Goal: Task Accomplishment & Management: Use online tool/utility

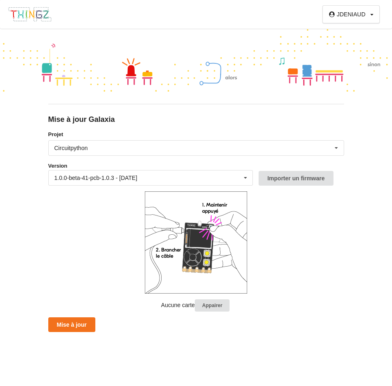
click at [35, 16] on img at bounding box center [30, 15] width 44 height 16
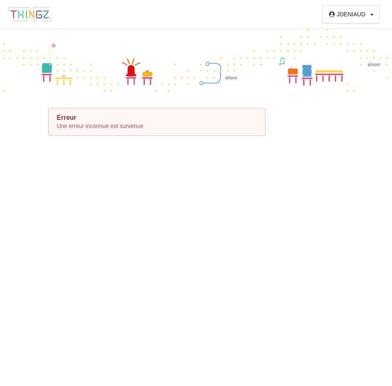
click at [35, 16] on img at bounding box center [30, 15] width 44 height 16
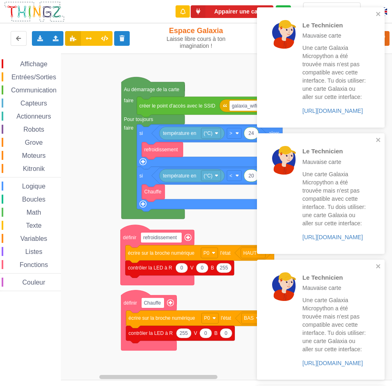
click at [208, 78] on rect "Espace de travail de Blocky" at bounding box center [198, 217] width 397 height 327
click at [378, 16] on icon "close" at bounding box center [378, 14] width 6 height 7
click at [378, 13] on icon "close" at bounding box center [378, 14] width 4 height 4
click at [377, 13] on icon "close" at bounding box center [378, 14] width 4 height 4
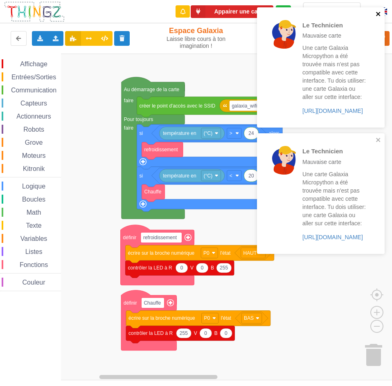
click at [377, 12] on icon "close" at bounding box center [378, 14] width 6 height 7
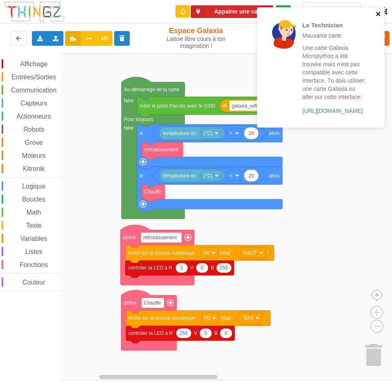
click at [376, 13] on icon "close" at bounding box center [378, 14] width 4 height 4
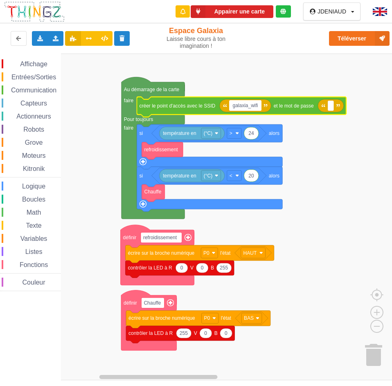
click at [257, 106] on input "galaxia_wifi" at bounding box center [245, 105] width 32 height 11
click at [259, 105] on input "galaxia_wifi" at bounding box center [245, 105] width 32 height 11
type input "galaxia"
click at [43, 90] on span "Communication" at bounding box center [34, 90] width 48 height 7
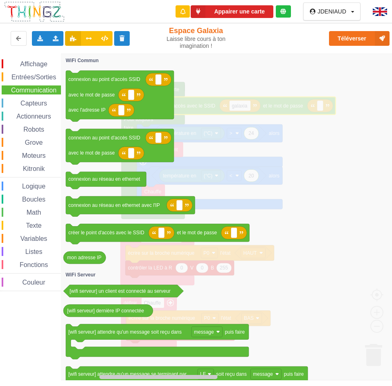
click at [295, 275] on icon "Espace de travail de Blocky" at bounding box center [246, 217] width 371 height 327
click at [45, 91] on span "Communication" at bounding box center [34, 90] width 48 height 7
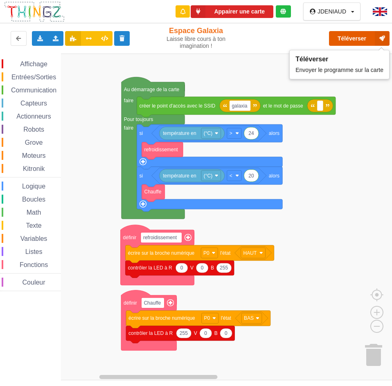
click at [343, 37] on button "Téléverser" at bounding box center [359, 38] width 60 height 15
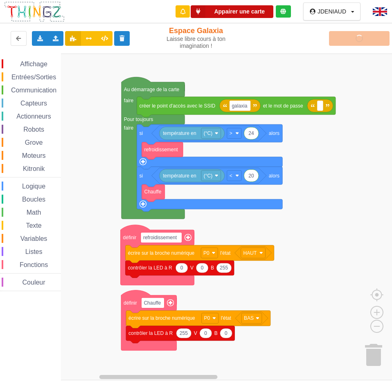
click at [198, 11] on icon at bounding box center [197, 11] width 15 height 13
click at [343, 39] on div "Téléverser" at bounding box center [314, 38] width 162 height 26
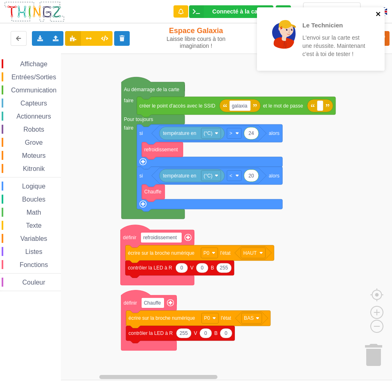
click at [376, 12] on icon "close" at bounding box center [378, 14] width 4 height 4
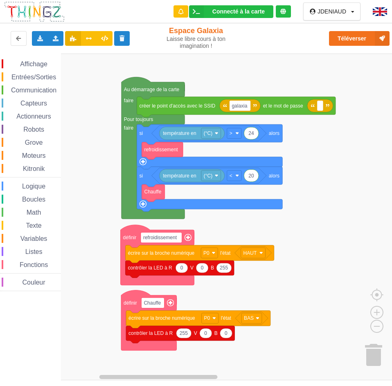
click at [42, 87] on span "Communication" at bounding box center [34, 90] width 48 height 7
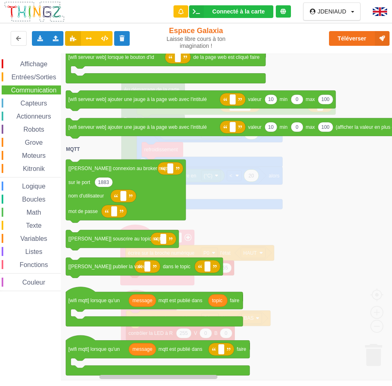
click at [325, 201] on icon "Espace de travail de Blocky" at bounding box center [246, 217] width 371 height 327
click at [24, 89] on span "Communication" at bounding box center [34, 90] width 48 height 7
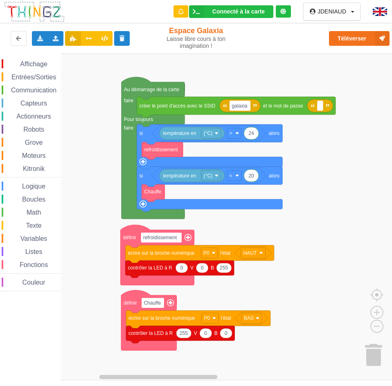
click at [38, 91] on span "Communication" at bounding box center [34, 90] width 48 height 7
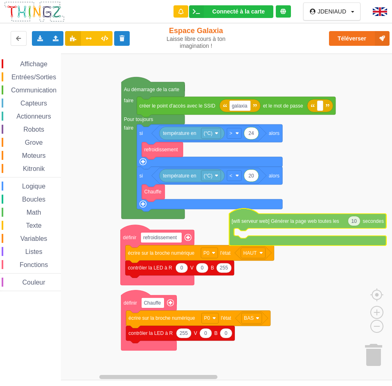
click at [242, 221] on div "Affichage Entrées/Sorties Communication Capteurs Actionneurs Robots Grove Moteu…" at bounding box center [198, 217] width 397 height 327
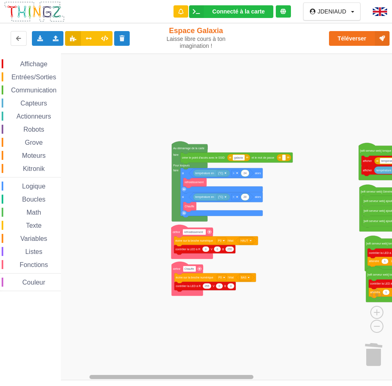
click at [258, 372] on div "Affichage Entrées/Sorties Communication Capteurs Actionneurs Robots Grove Moteu…" at bounding box center [198, 217] width 397 height 327
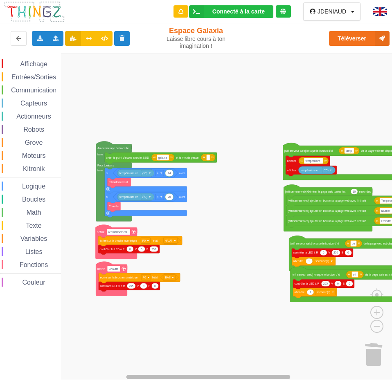
click at [253, 377] on rect "Espace de travail de Blocky" at bounding box center [208, 377] width 164 height 4
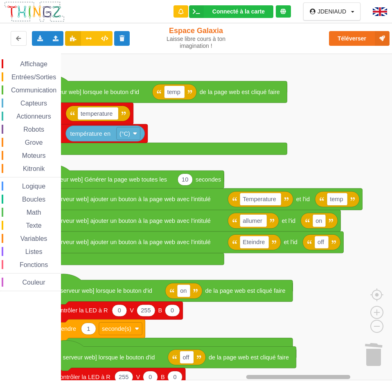
click at [274, 377] on rect "Espace de travail de Blocky" at bounding box center [298, 377] width 104 height 4
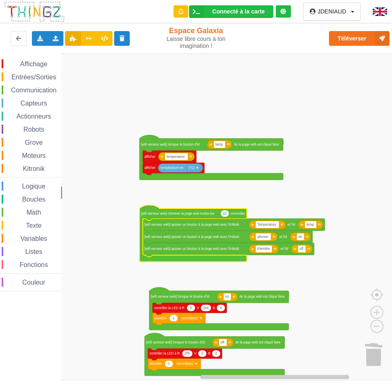
click at [225, 214] on text "10" at bounding box center [225, 213] width 4 height 4
type input "1"
click at [35, 90] on span "Communication" at bounding box center [34, 90] width 48 height 7
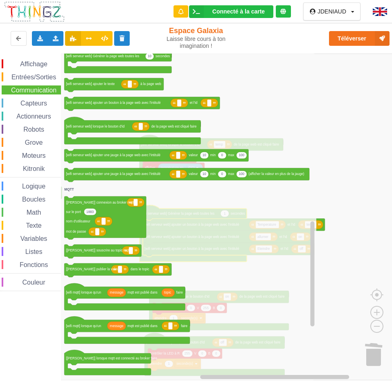
click at [28, 224] on span "Texte" at bounding box center [34, 225] width 18 height 7
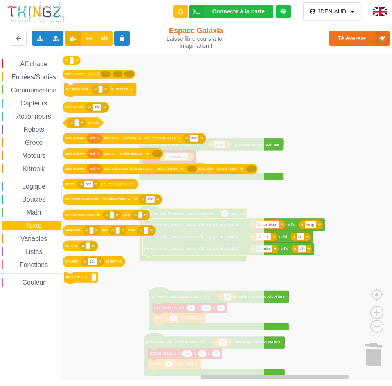
click at [36, 87] on span "Communication" at bounding box center [34, 90] width 48 height 7
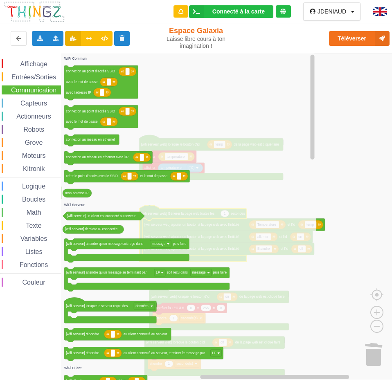
click at [341, 112] on rect "Espace de travail de Blocky" at bounding box center [198, 217] width 397 height 327
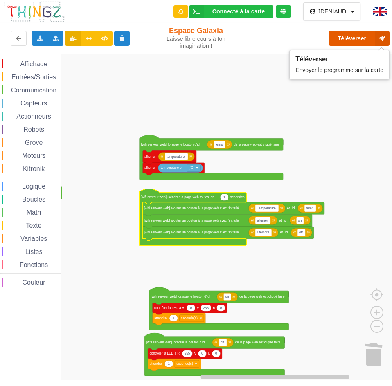
click at [347, 36] on button "Téléverser" at bounding box center [359, 38] width 60 height 15
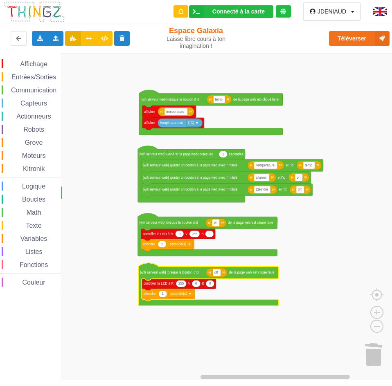
click at [34, 65] on span "Affichage" at bounding box center [33, 63] width 29 height 7
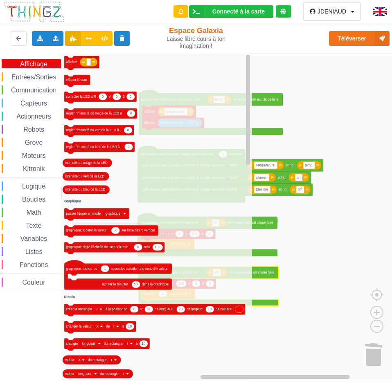
click at [34, 65] on span "Affichage" at bounding box center [33, 63] width 29 height 7
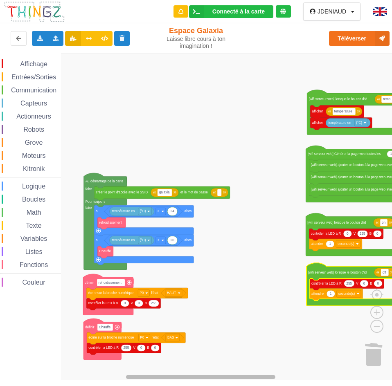
click at [144, 378] on rect "Espace de travail de Blocky" at bounding box center [200, 377] width 149 height 4
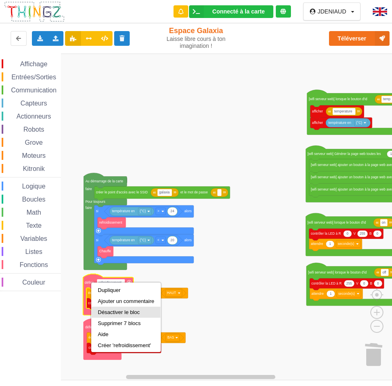
click at [116, 311] on div "Désactiver le bloc" at bounding box center [126, 312] width 56 height 6
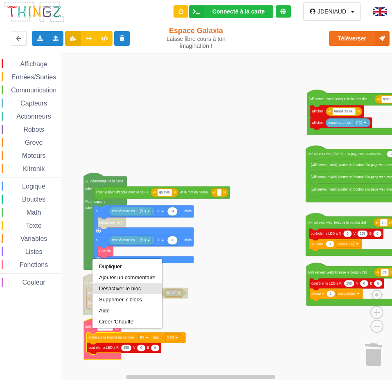
click at [110, 286] on div "Désactiver le bloc" at bounding box center [127, 288] width 56 height 6
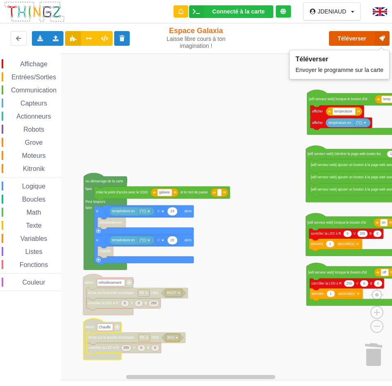
click at [349, 37] on button "Téléverser" at bounding box center [359, 38] width 60 height 15
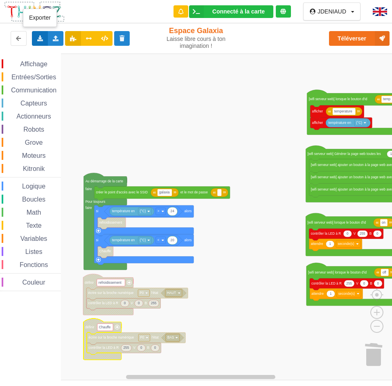
click at [39, 38] on icon at bounding box center [39, 38] width 7 height 5
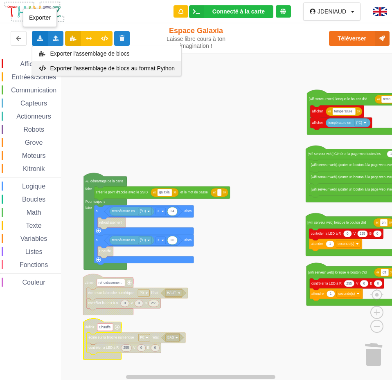
click at [87, 65] on span "Exporter l'assemblage de blocs au format Python" at bounding box center [112, 68] width 125 height 7
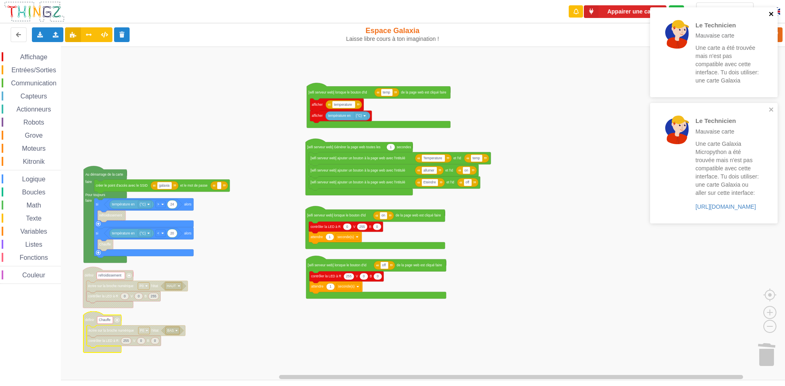
click at [391, 13] on icon "close" at bounding box center [771, 14] width 6 height 7
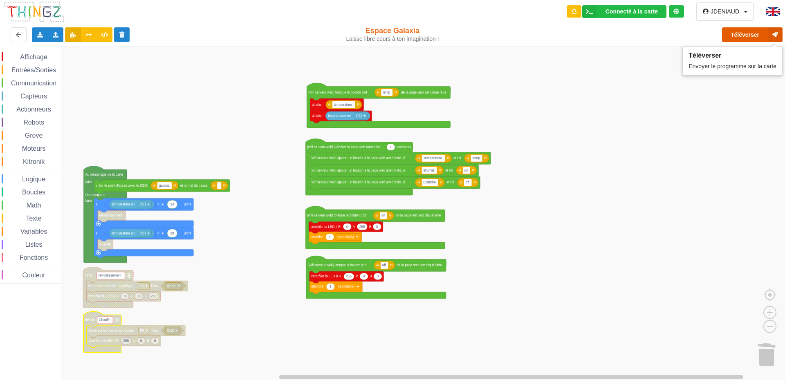
click at [391, 34] on button "Téléverser" at bounding box center [752, 34] width 60 height 15
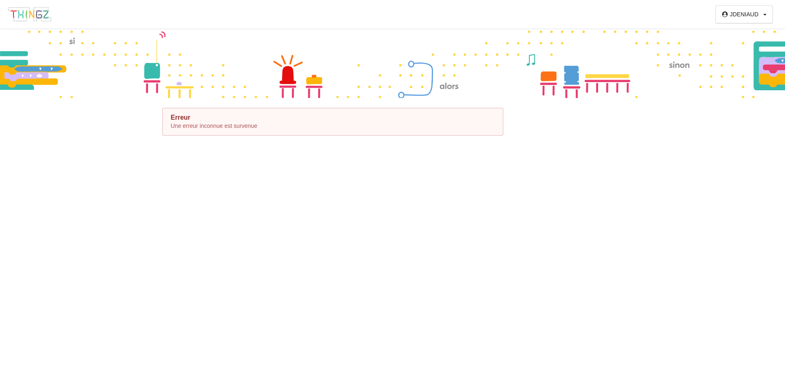
click at [25, 16] on img at bounding box center [30, 15] width 44 height 16
click at [764, 17] on icon at bounding box center [764, 14] width 3 height 5
click at [730, 32] on div "Profil" at bounding box center [742, 30] width 47 height 15
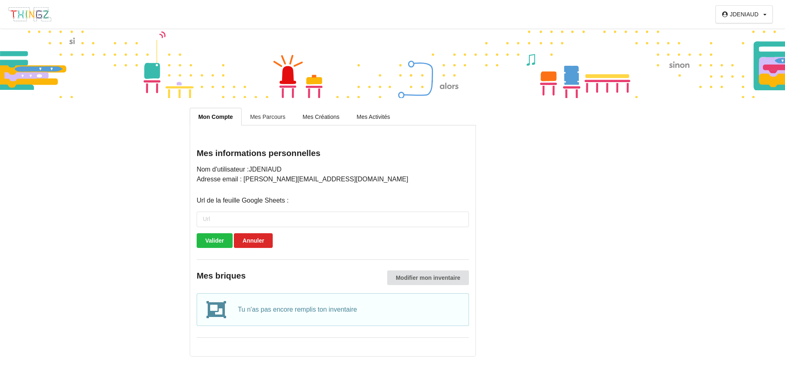
click at [271, 116] on link "Mes Parcours" at bounding box center [268, 116] width 52 height 17
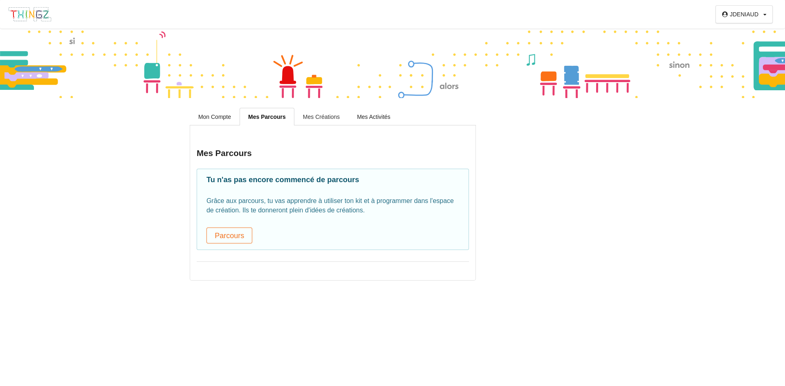
click at [312, 110] on link "Mes Créations" at bounding box center [321, 116] width 54 height 17
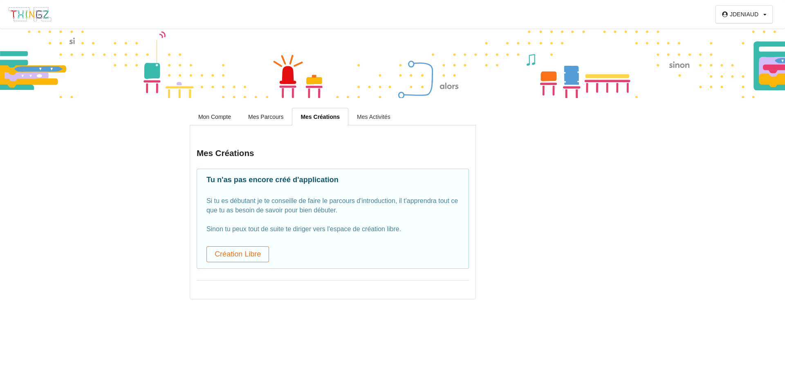
click at [360, 117] on link "Mes Activités" at bounding box center [373, 116] width 51 height 17
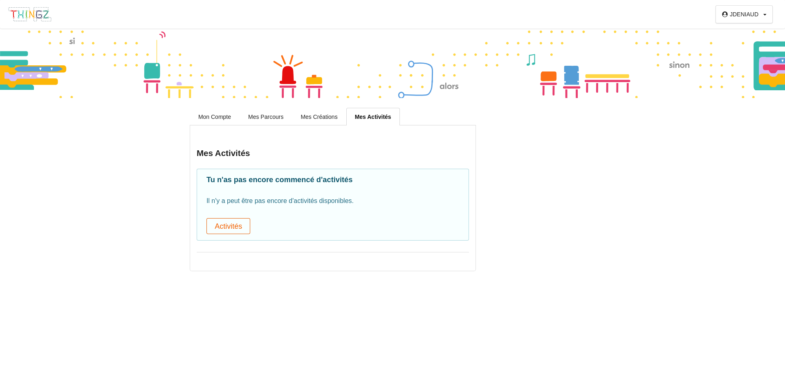
click at [233, 227] on button "Activités" at bounding box center [228, 226] width 44 height 16
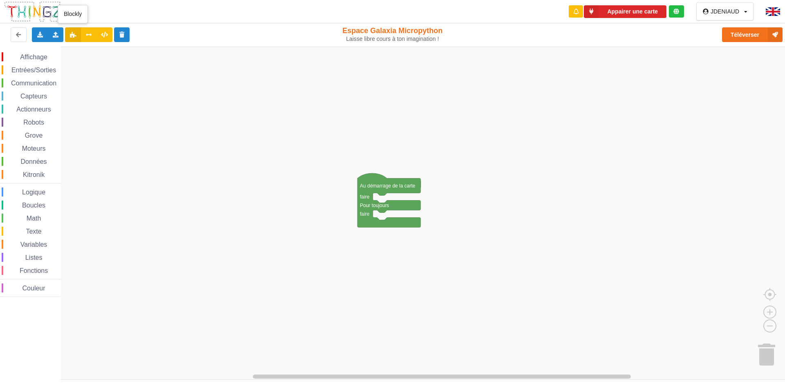
click at [73, 36] on icon at bounding box center [72, 34] width 7 height 5
click at [22, 34] on button at bounding box center [19, 34] width 16 height 15
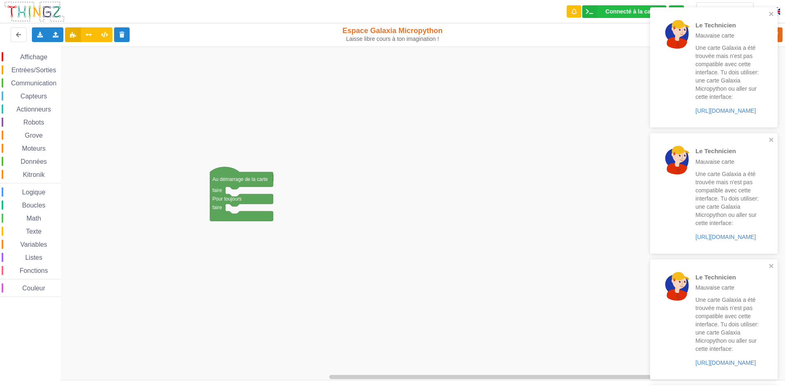
click at [37, 172] on span "Kitronik" at bounding box center [34, 174] width 24 height 7
